Goal: Book appointment/travel/reservation

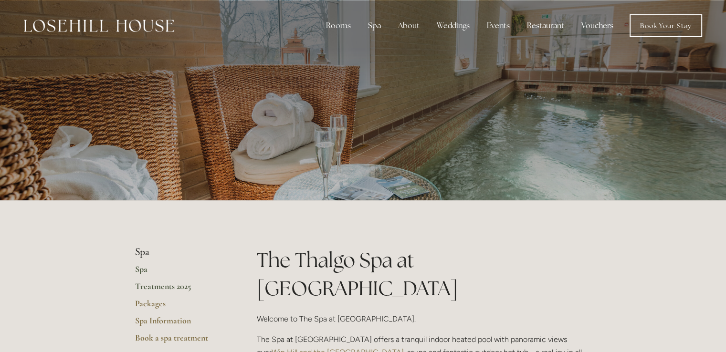
click at [179, 287] on link "Treatments 2025" at bounding box center [180, 289] width 91 height 17
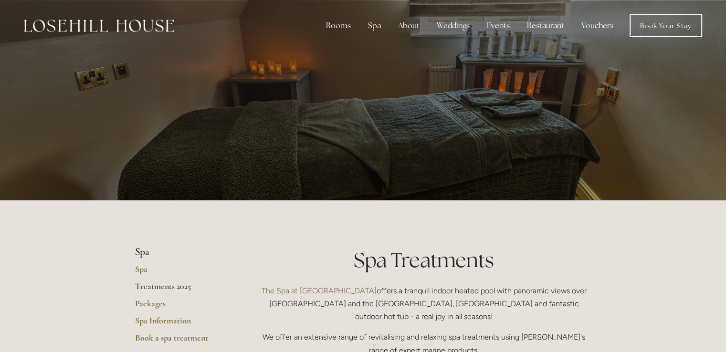
scroll to position [307, 0]
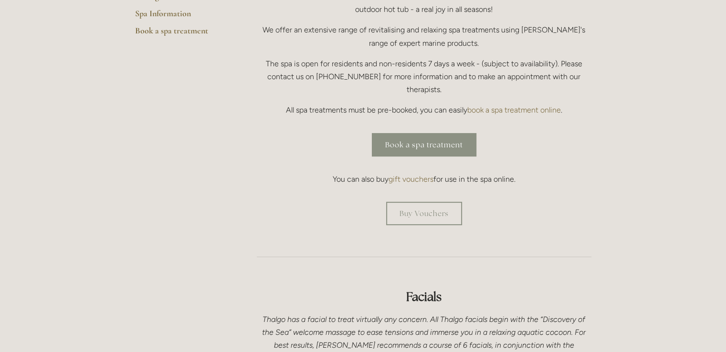
click at [435, 133] on link "Book a spa treatment" at bounding box center [424, 144] width 105 height 23
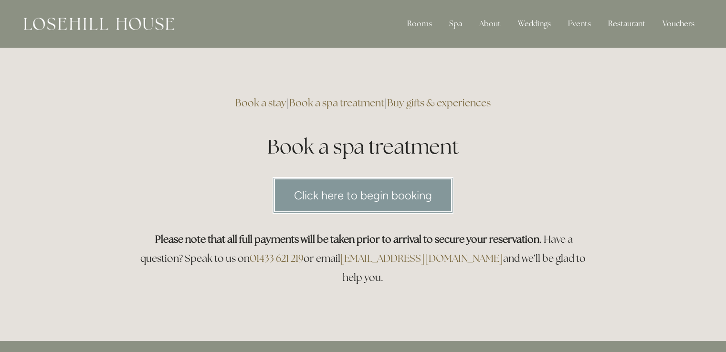
click at [395, 191] on link "Click here to begin booking" at bounding box center [362, 195] width 181 height 37
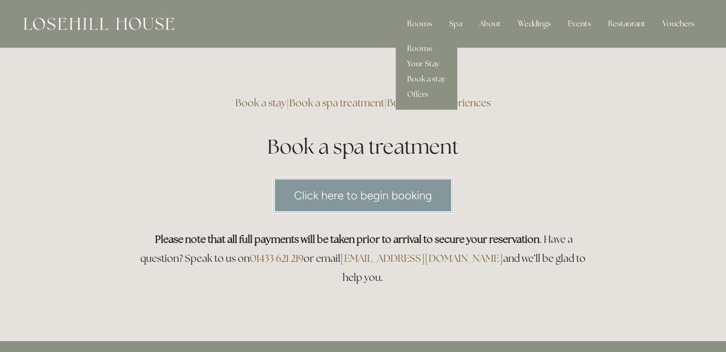
click at [421, 46] on link "Rooms" at bounding box center [427, 48] width 62 height 15
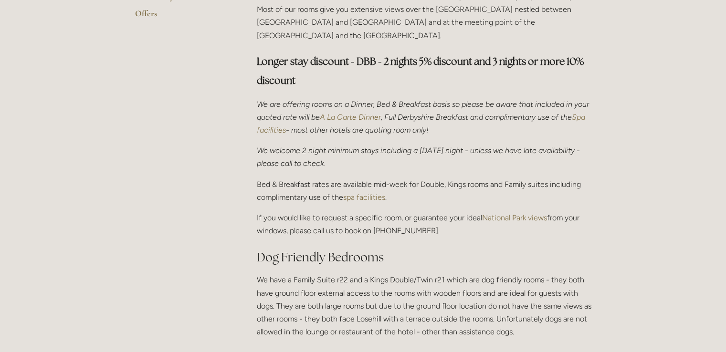
scroll to position [615, 0]
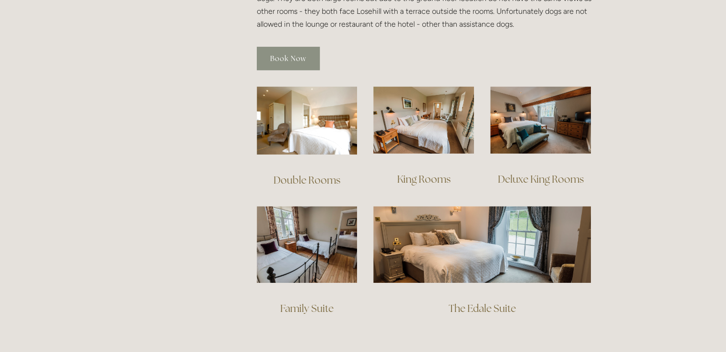
click at [291, 53] on link "Book Now" at bounding box center [288, 58] width 63 height 23
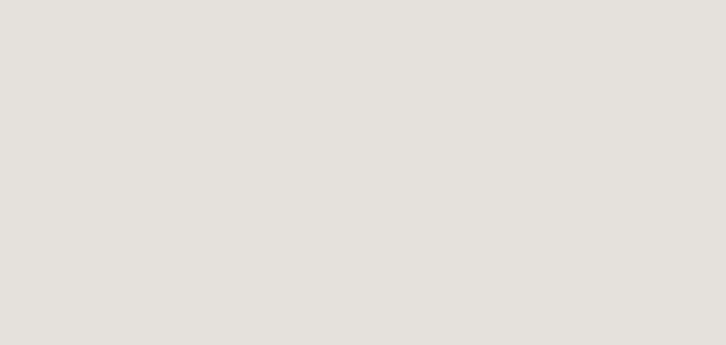
scroll to position [1861, 0]
